Goal: Task Accomplishment & Management: Manage account settings

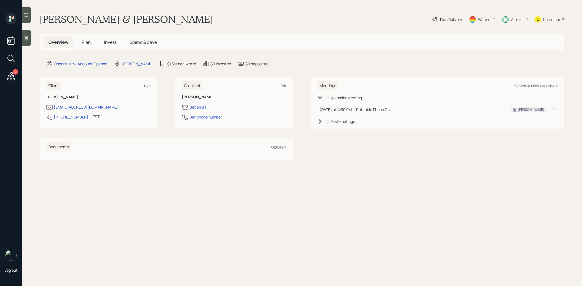
click at [85, 43] on span "Plan" at bounding box center [86, 42] width 9 height 6
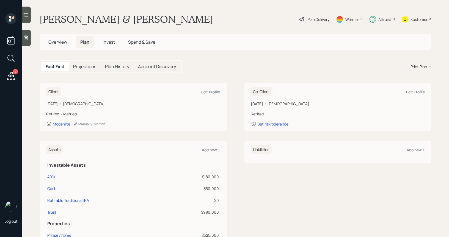
click at [109, 44] on span "Invest" at bounding box center [109, 42] width 12 height 6
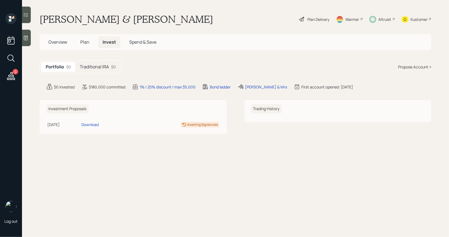
click at [97, 67] on h5 "Traditional IRA" at bounding box center [94, 66] width 29 height 5
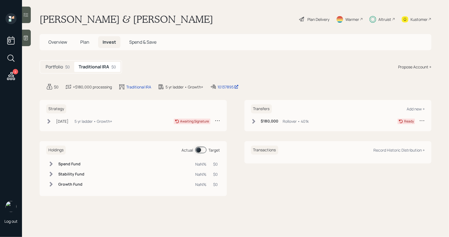
click at [253, 121] on icon at bounding box center [254, 122] width 6 height 6
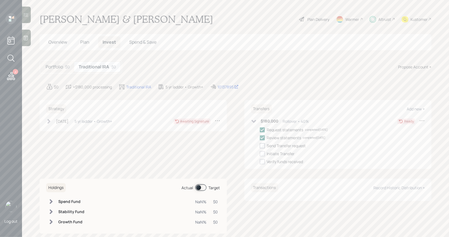
click at [261, 146] on div at bounding box center [262, 146] width 5 height 5
click at [260, 146] on input "checkbox" at bounding box center [260, 146] width 0 height 0
checkbox input "true"
click at [262, 153] on div at bounding box center [262, 154] width 5 height 5
click at [260, 154] on input "checkbox" at bounding box center [260, 154] width 0 height 0
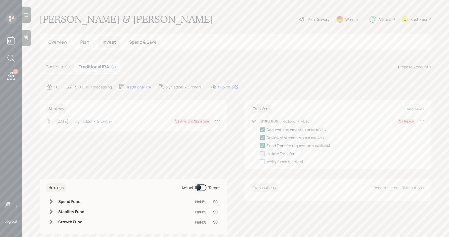
checkbox input "true"
click at [253, 120] on icon at bounding box center [254, 122] width 6 height 6
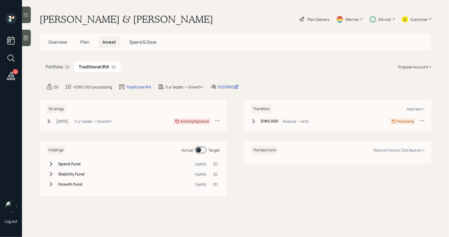
click at [50, 121] on icon at bounding box center [49, 121] width 3 height 5
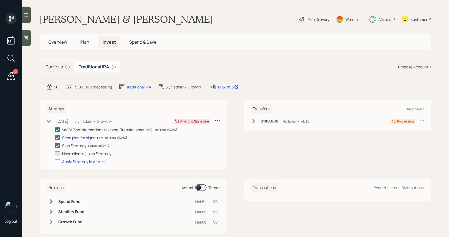
click at [416, 20] on div "Kustomer" at bounding box center [419, 20] width 17 height 6
click at [86, 40] on span "Plan" at bounding box center [84, 42] width 9 height 6
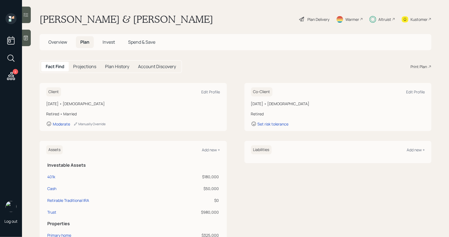
click at [108, 42] on span "Invest" at bounding box center [109, 42] width 12 height 6
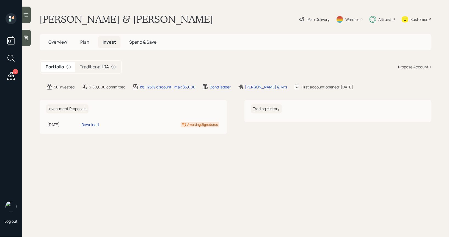
click at [102, 68] on h5 "Traditional IRA" at bounding box center [94, 66] width 29 height 5
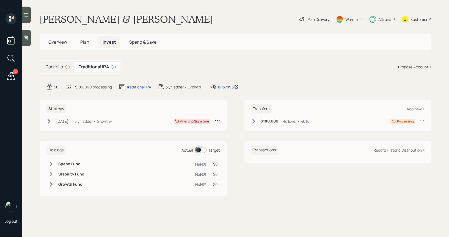
click at [199, 151] on span at bounding box center [200, 150] width 11 height 7
